Goal: Task Accomplishment & Management: Use online tool/utility

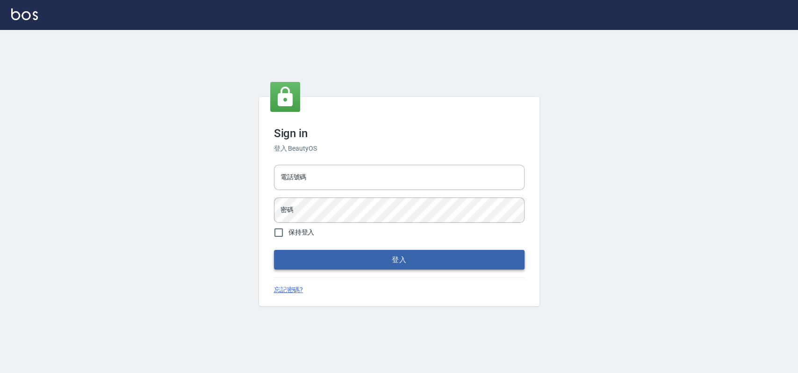
type input "033323173"
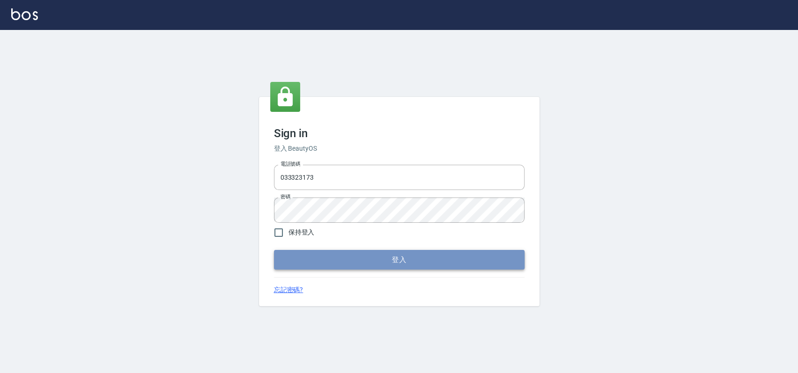
click at [354, 256] on button "登入" at bounding box center [399, 260] width 251 height 20
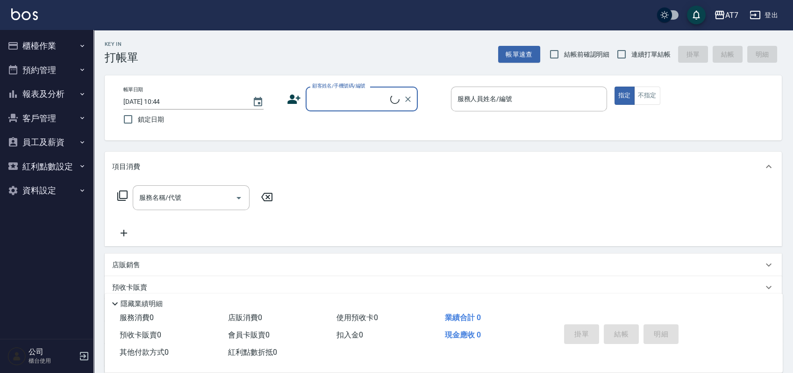
click at [52, 49] on button "櫃檯作業" at bounding box center [47, 46] width 86 height 24
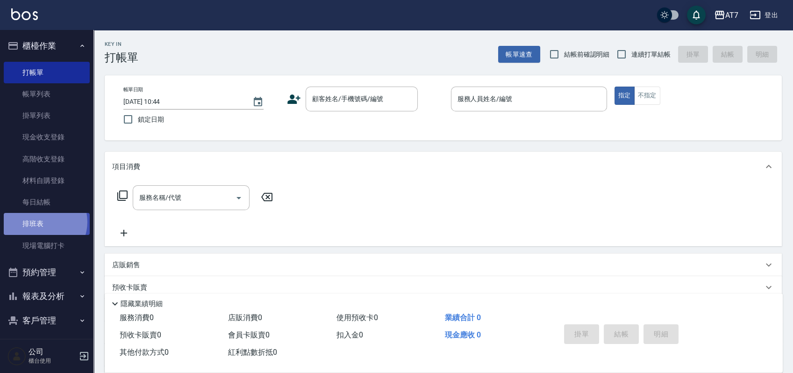
click at [42, 222] on link "排班表" at bounding box center [47, 224] width 86 height 22
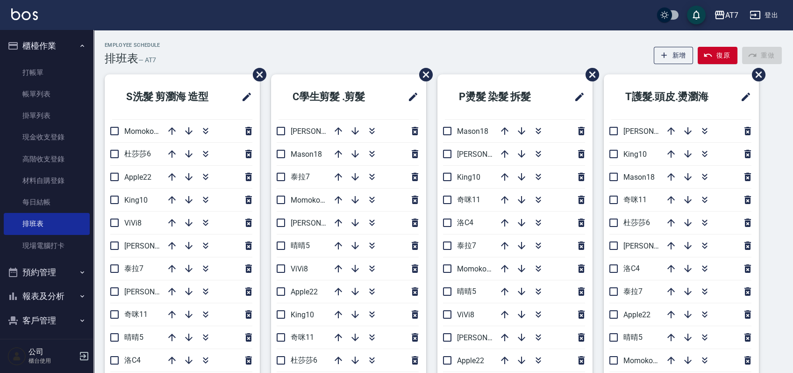
scroll to position [62, 0]
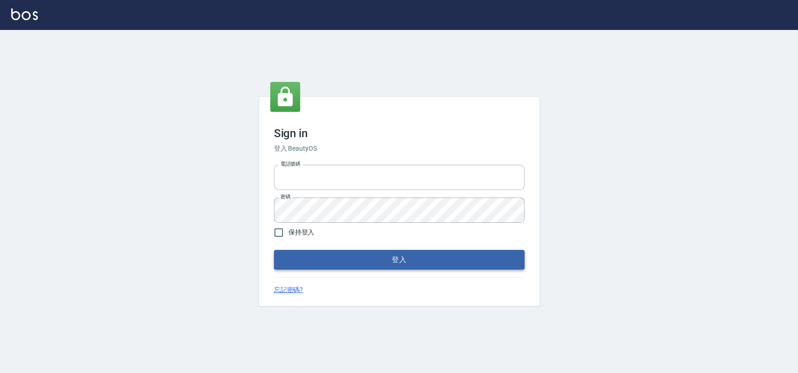
type input "033323173"
click at [367, 258] on button "登入" at bounding box center [399, 260] width 251 height 20
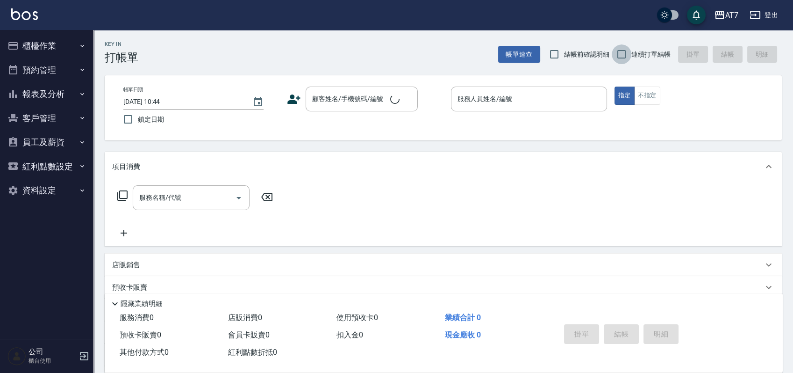
click at [622, 53] on input "連續打單結帳" at bounding box center [622, 54] width 20 height 20
checkbox input "true"
